Goal: Transaction & Acquisition: Obtain resource

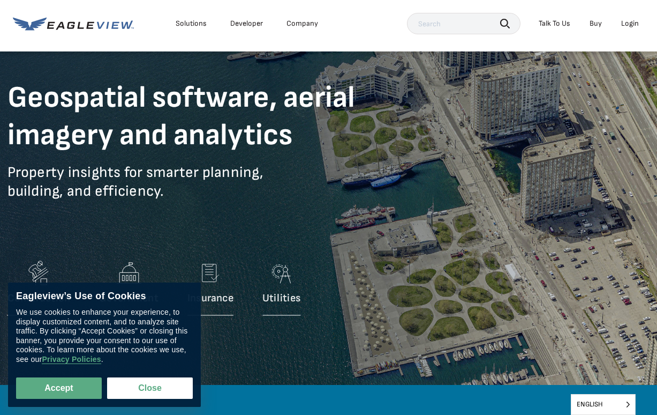
click at [83, 386] on button "Accept" at bounding box center [59, 387] width 86 height 21
checkbox input "true"
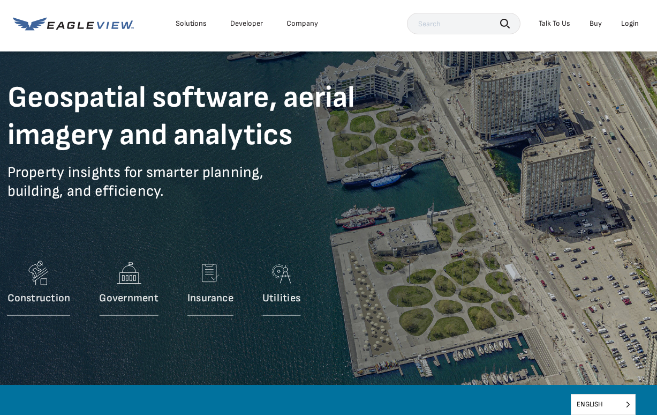
click at [48, 282] on img at bounding box center [38, 274] width 29 height 32
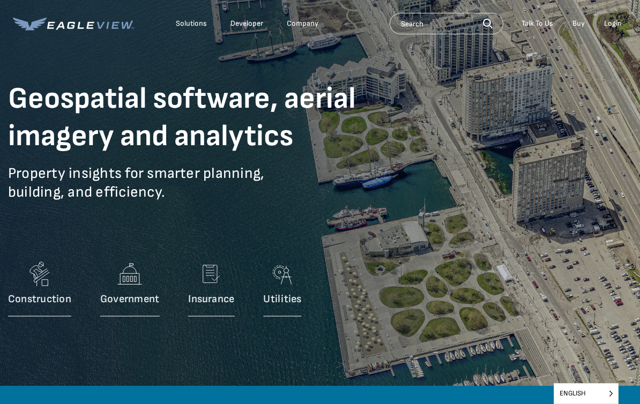
click at [46, 288] on img at bounding box center [39, 275] width 29 height 32
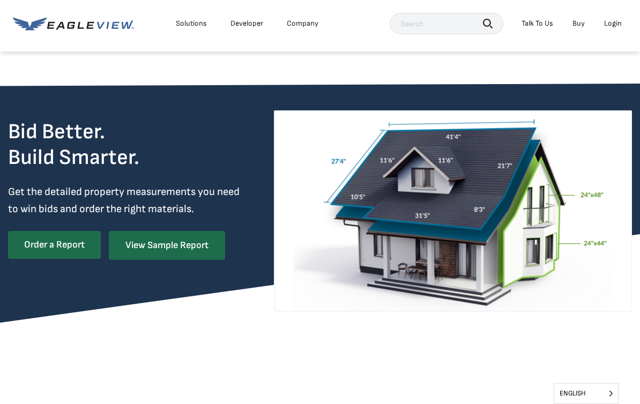
click at [207, 244] on link "View Sample Report" at bounding box center [167, 245] width 116 height 29
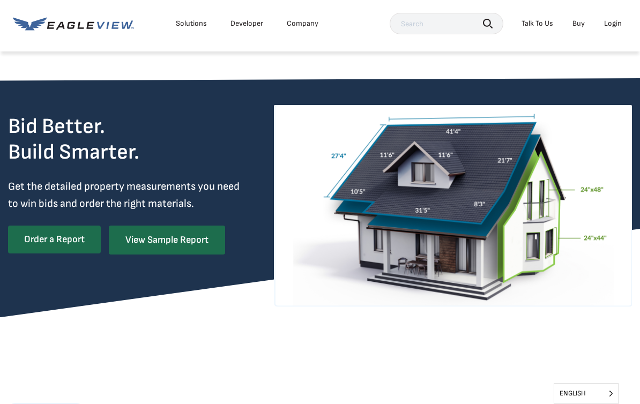
scroll to position [7, 0]
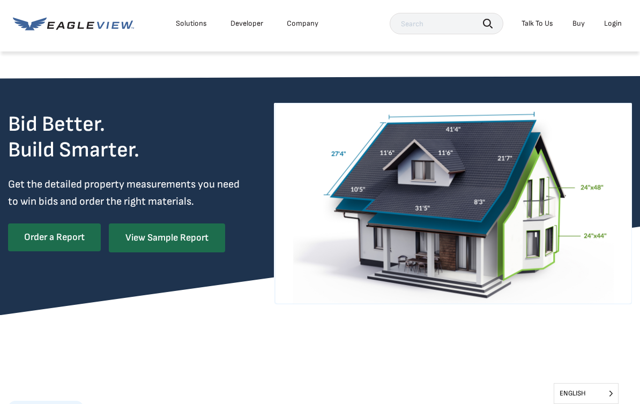
click at [63, 243] on link "Order a Report" at bounding box center [54, 237] width 93 height 28
click at [72, 237] on link "Order a Report" at bounding box center [54, 237] width 93 height 28
click at [74, 231] on link "Order a Report" at bounding box center [54, 237] width 93 height 28
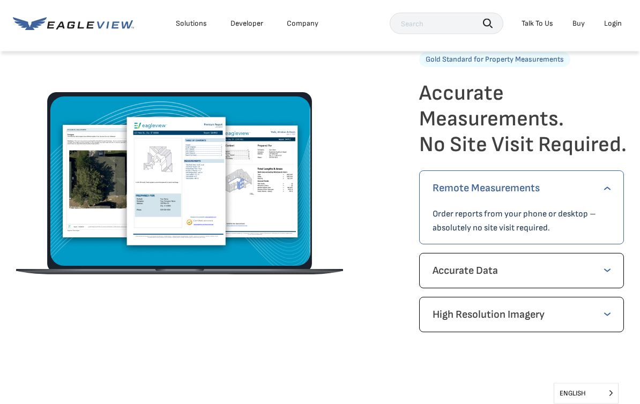
scroll to position [1415, 0]
click at [608, 268] on p "Accurate Data" at bounding box center [521, 270] width 178 height 17
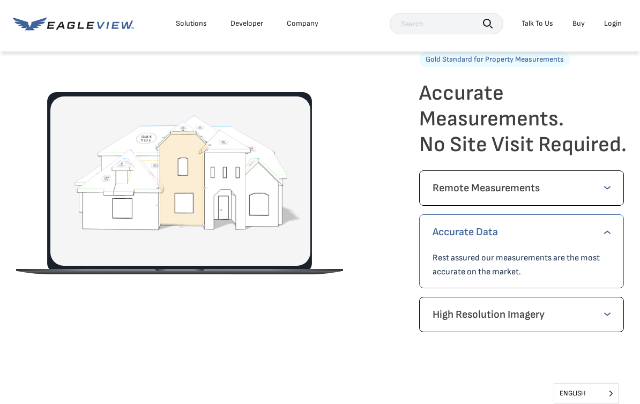
click at [611, 232] on div "Accurate Data Rest assured our measurements are the most accurate on the market." at bounding box center [521, 251] width 205 height 74
click at [607, 232] on p "Accurate Data" at bounding box center [521, 231] width 178 height 17
click at [608, 313] on p "High Resolution Imagery" at bounding box center [521, 314] width 178 height 17
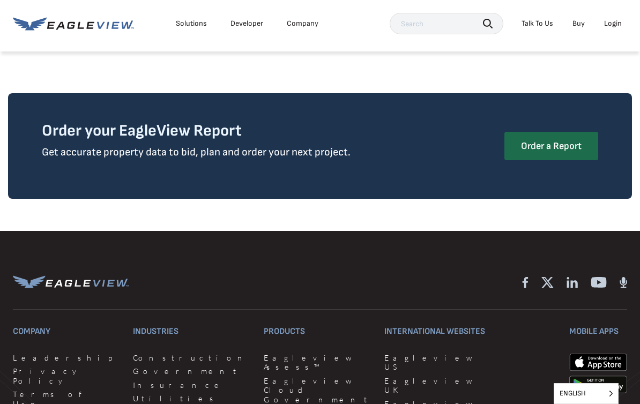
scroll to position [2507, 0]
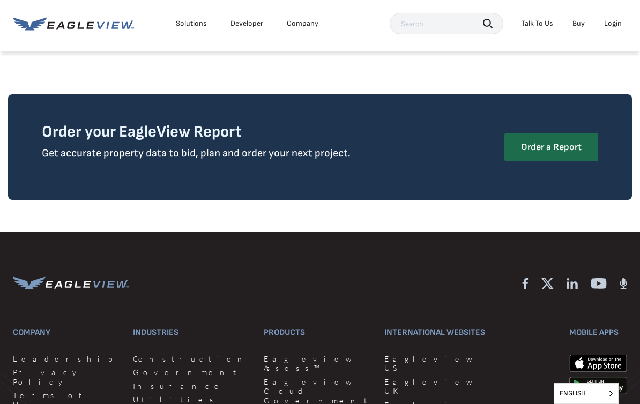
click at [577, 133] on link "Order a Report" at bounding box center [551, 147] width 94 height 29
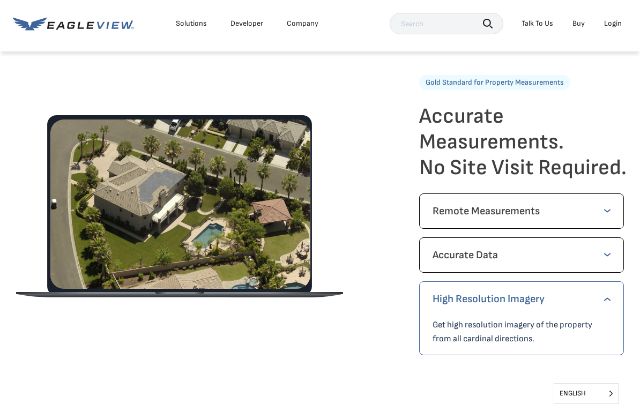
scroll to position [1391, 0]
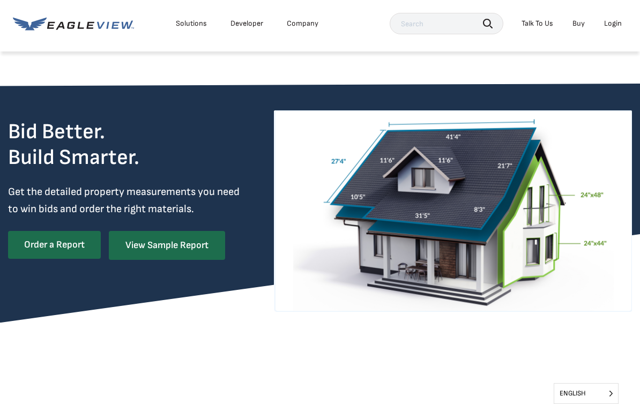
click at [78, 246] on link "Order a Report" at bounding box center [54, 245] width 93 height 28
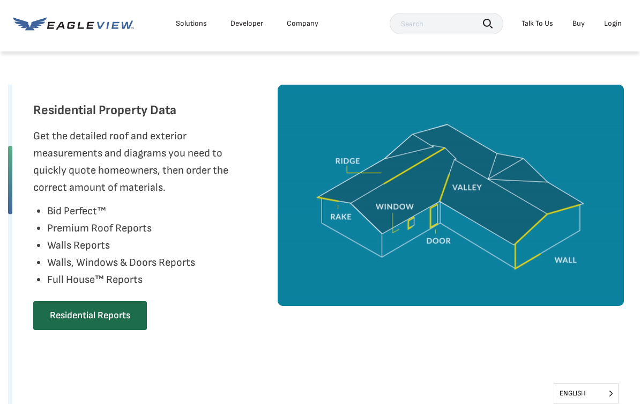
scroll to position [446, 0]
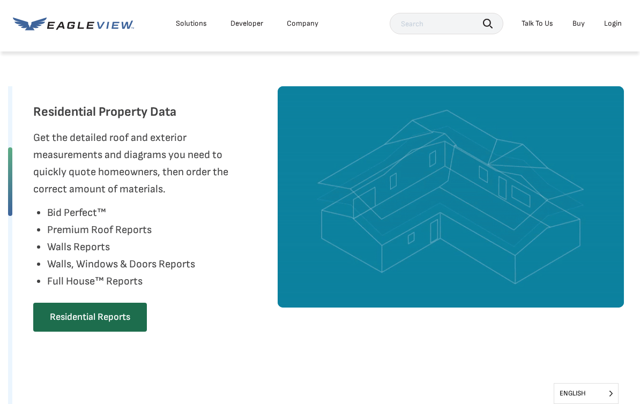
click at [115, 318] on link "Residential Reports" at bounding box center [90, 317] width 114 height 29
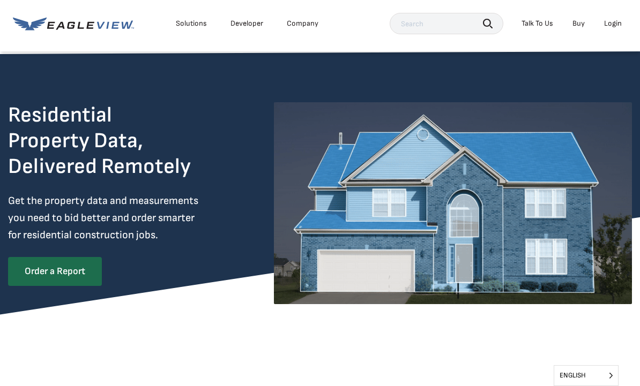
click at [66, 269] on link "Order a Report" at bounding box center [55, 271] width 94 height 29
